Goal: Task Accomplishment & Management: Manage account settings

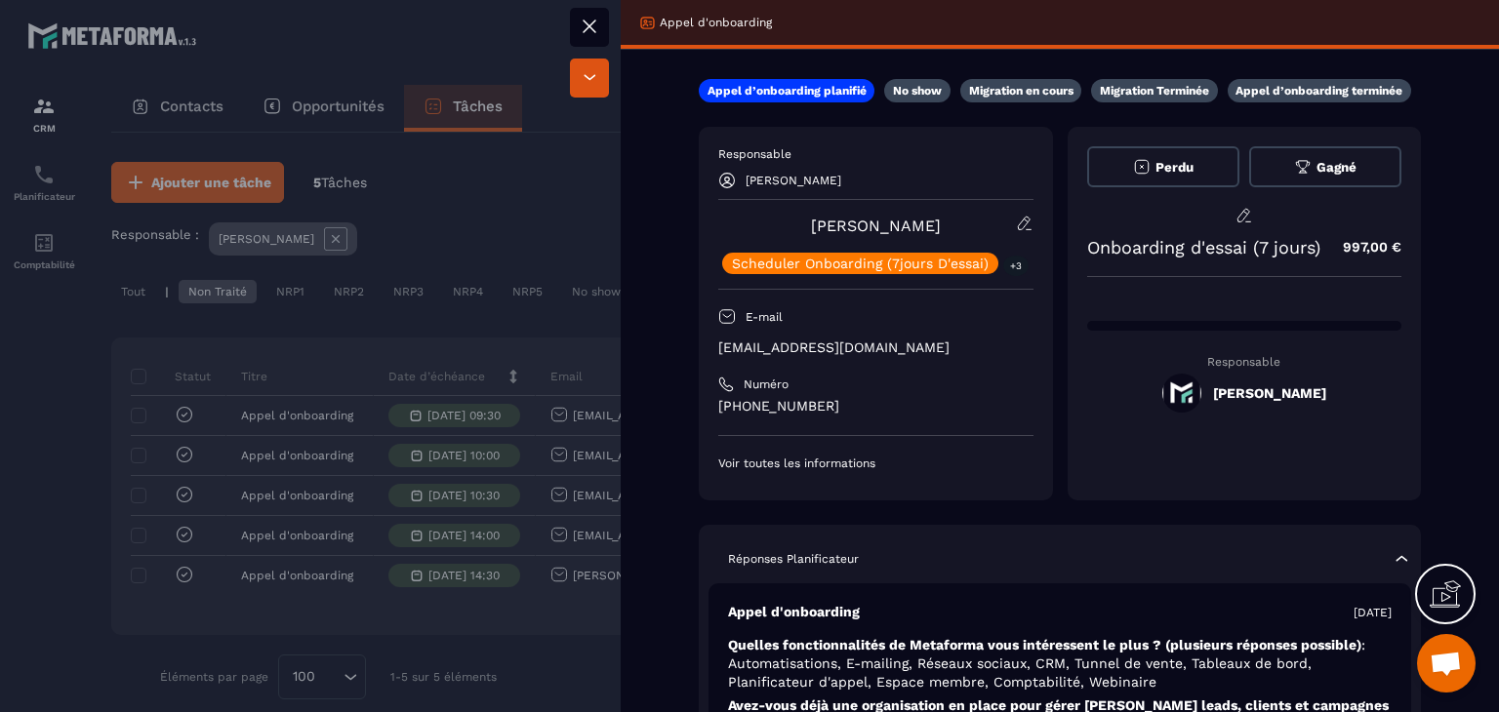
click at [578, 34] on icon at bounding box center [589, 26] width 23 height 23
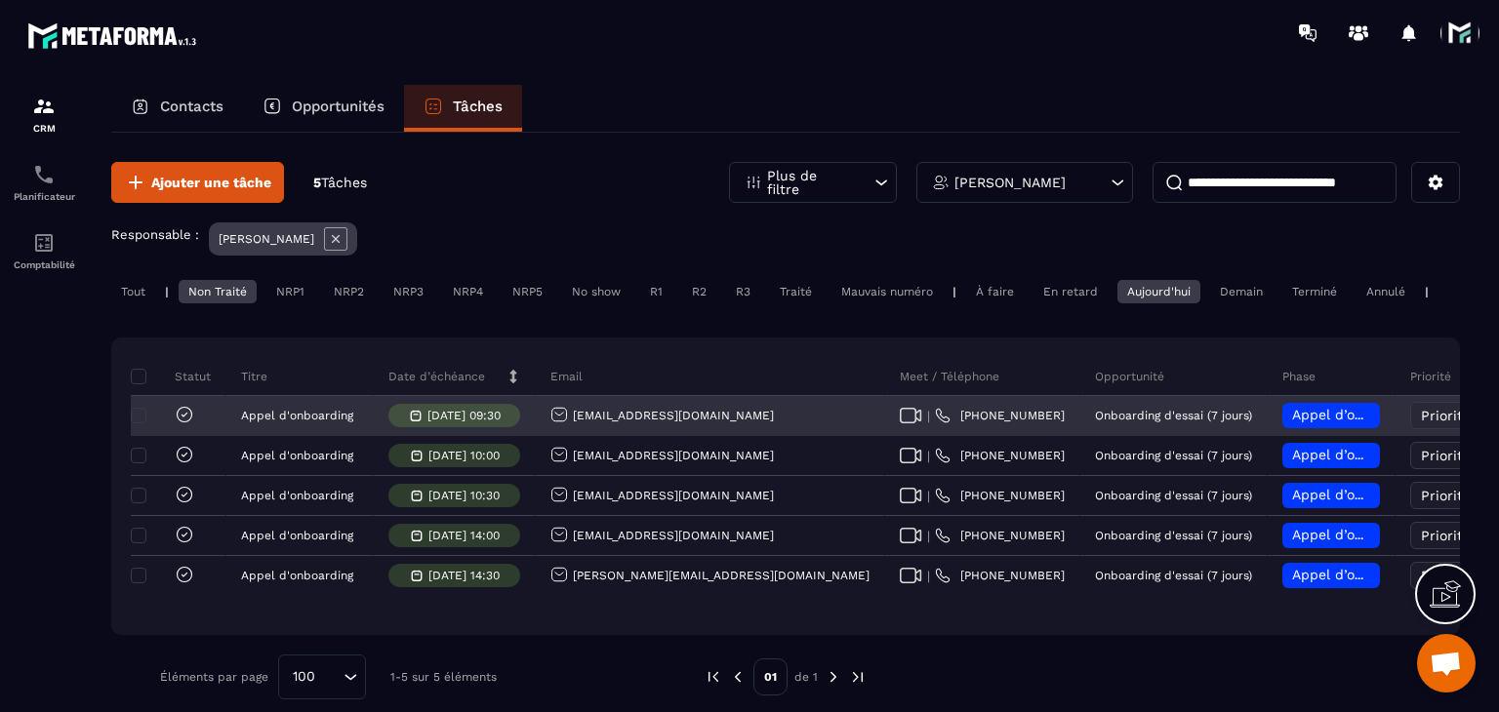
click at [1292, 423] on span "Appel d’onboarding planifié" at bounding box center [1384, 415] width 184 height 16
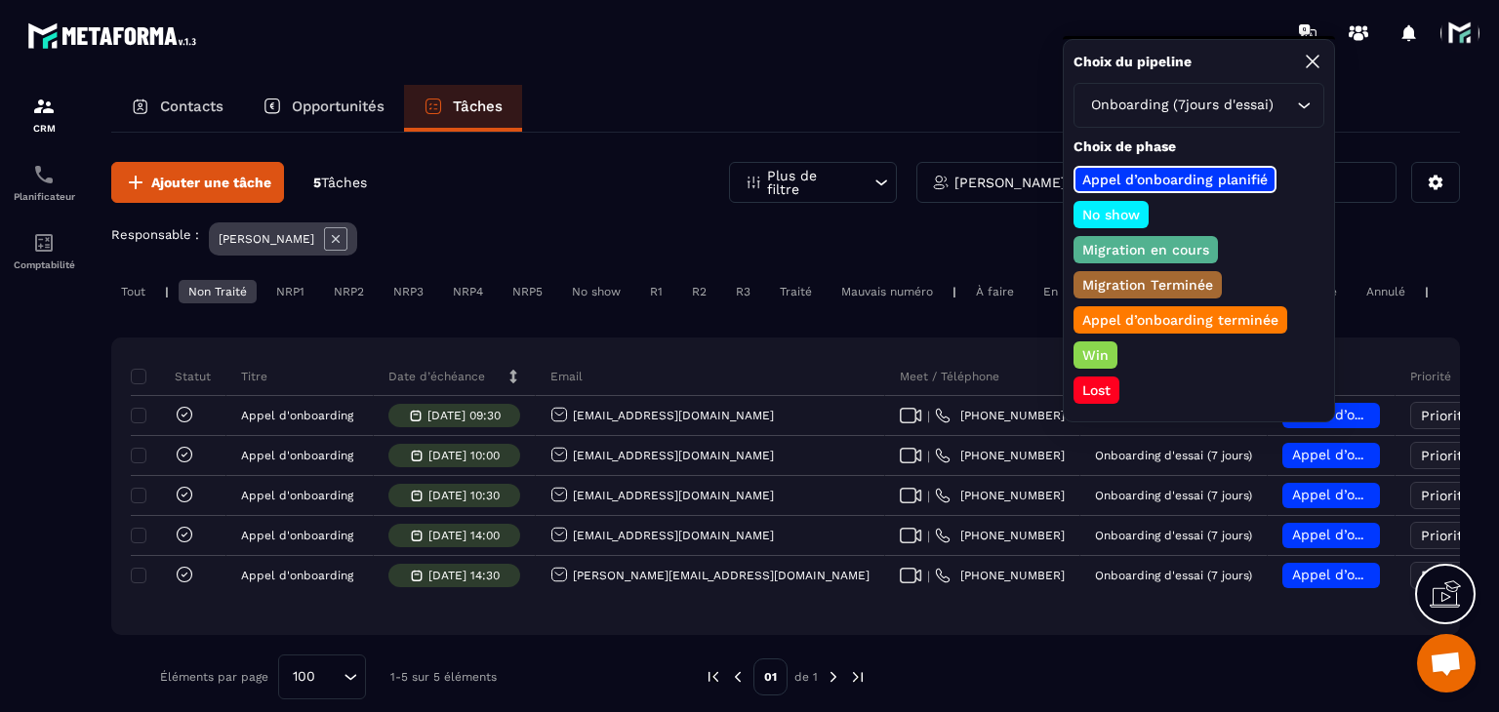
click at [1105, 216] on p "No show" at bounding box center [1110, 215] width 63 height 20
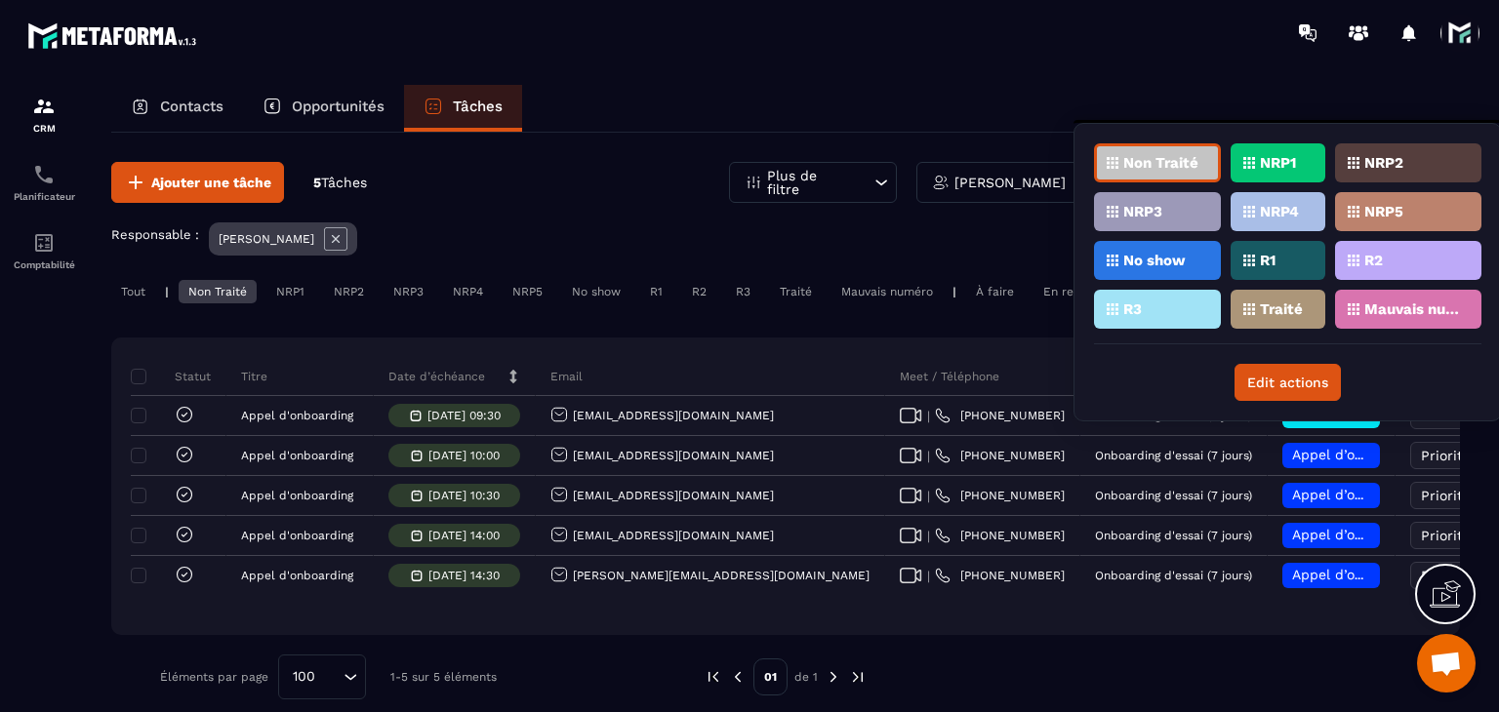
click at [1257, 177] on div "NRP1" at bounding box center [1277, 162] width 95 height 39
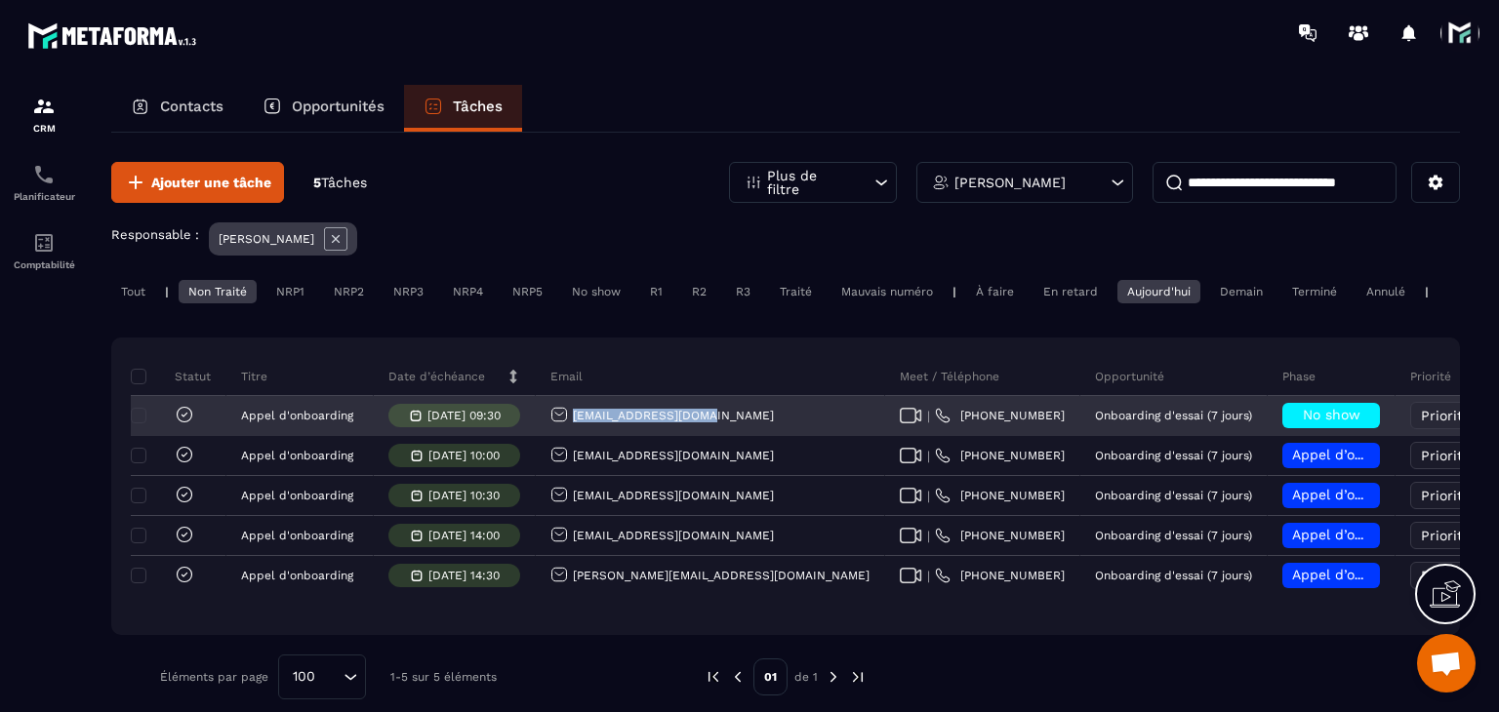
drag, startPoint x: 701, startPoint y: 426, endPoint x: 567, endPoint y: 430, distance: 133.7
click at [567, 430] on div "[EMAIL_ADDRESS][DOMAIN_NAME]" at bounding box center [710, 416] width 349 height 39
copy p "[EMAIL_ADDRESS][DOMAIN_NAME]"
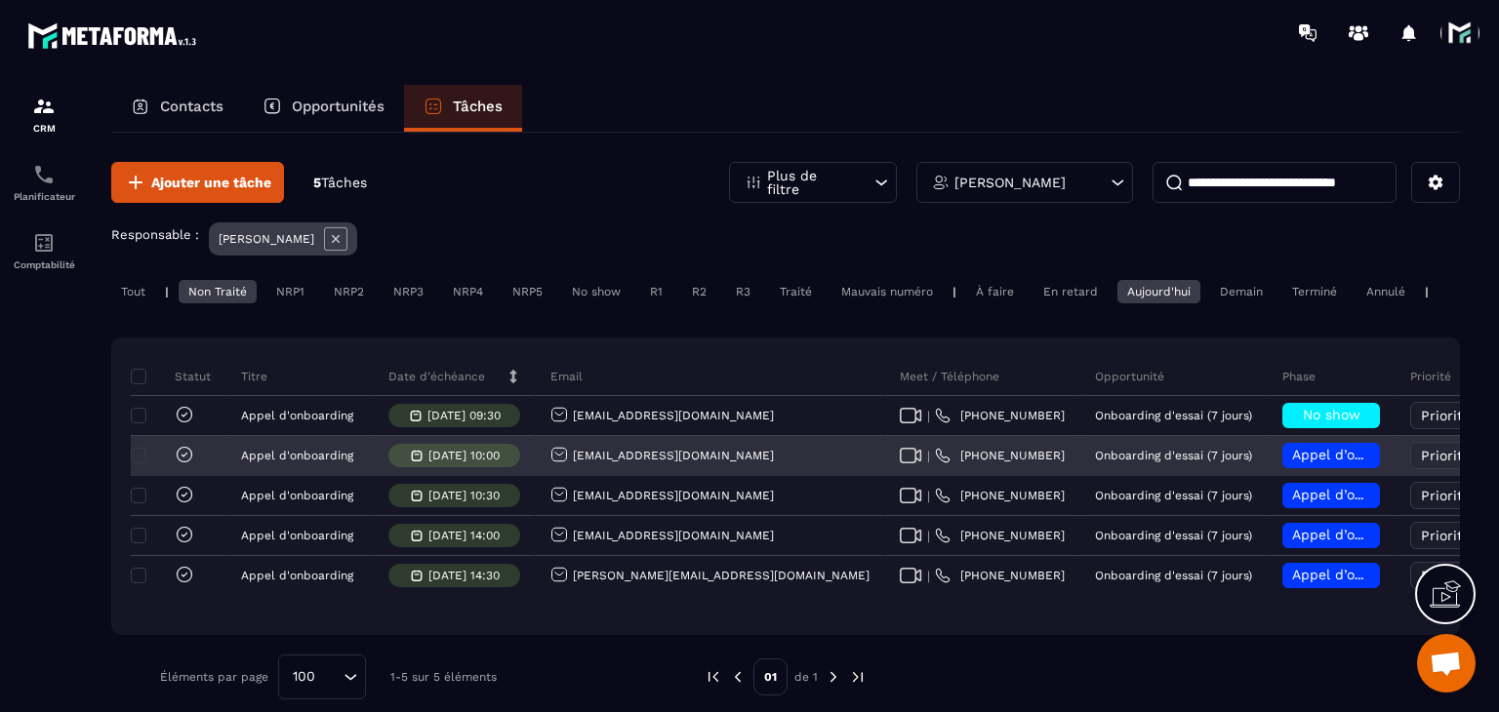
click at [617, 465] on div "[EMAIL_ADDRESS][DOMAIN_NAME]" at bounding box center [661, 456] width 223 height 20
